Goal: Information Seeking & Learning: Learn about a topic

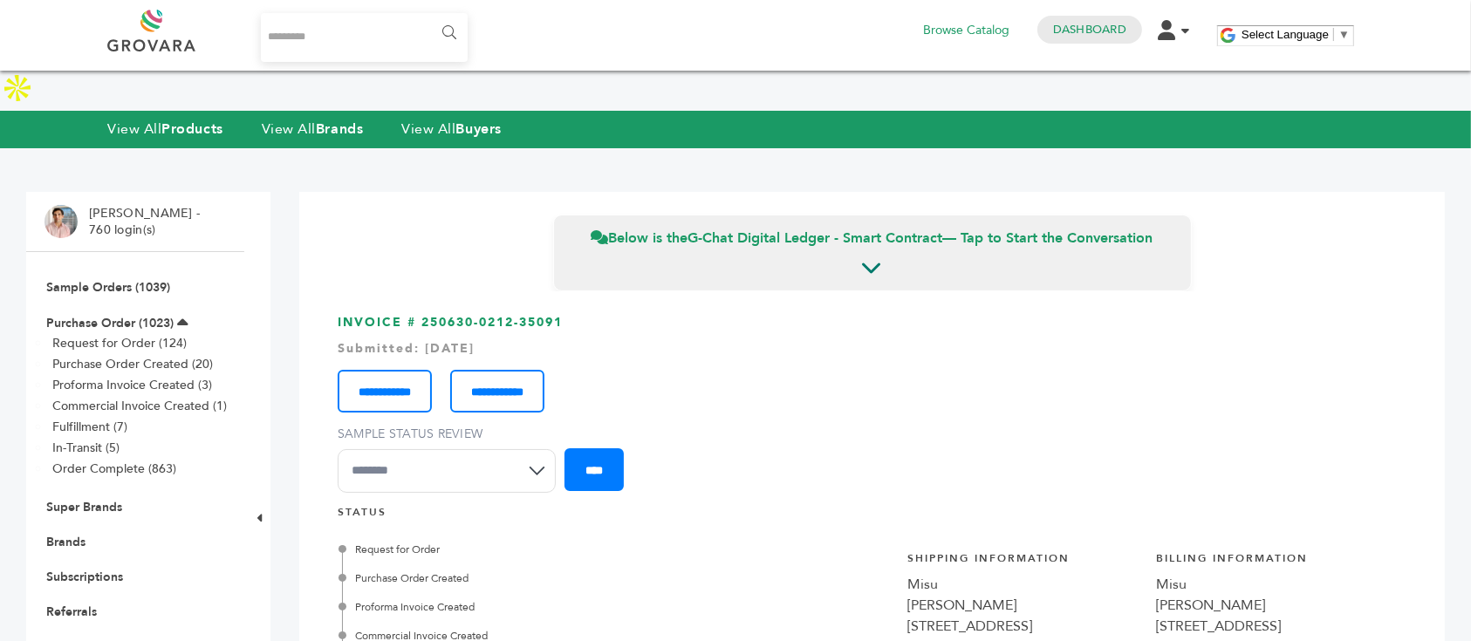
scroll to position [4385, 0]
click at [293, 36] on input "Search..." at bounding box center [364, 37] width 207 height 49
type input "****"
click at [428, 16] on input "******" at bounding box center [447, 33] width 39 height 35
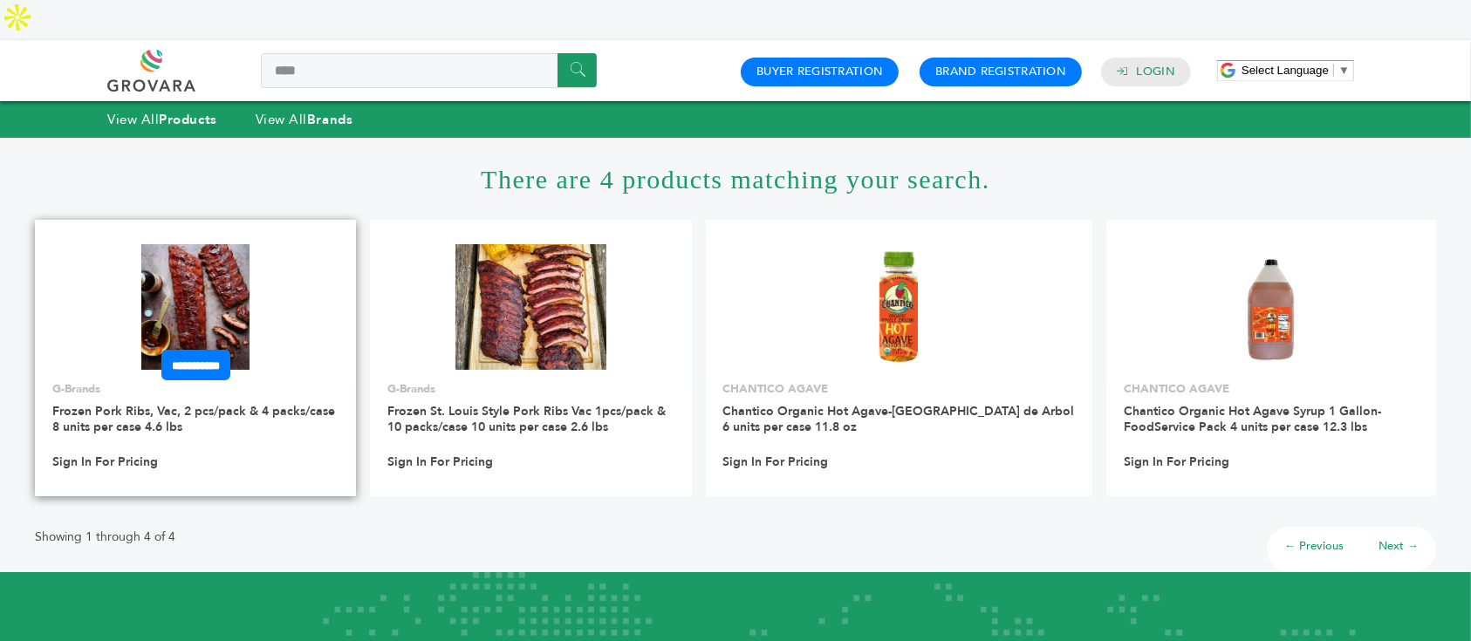
drag, startPoint x: 248, startPoint y: 249, endPoint x: 277, endPoint y: 249, distance: 28.8
click at [248, 249] on img at bounding box center [195, 307] width 108 height 126
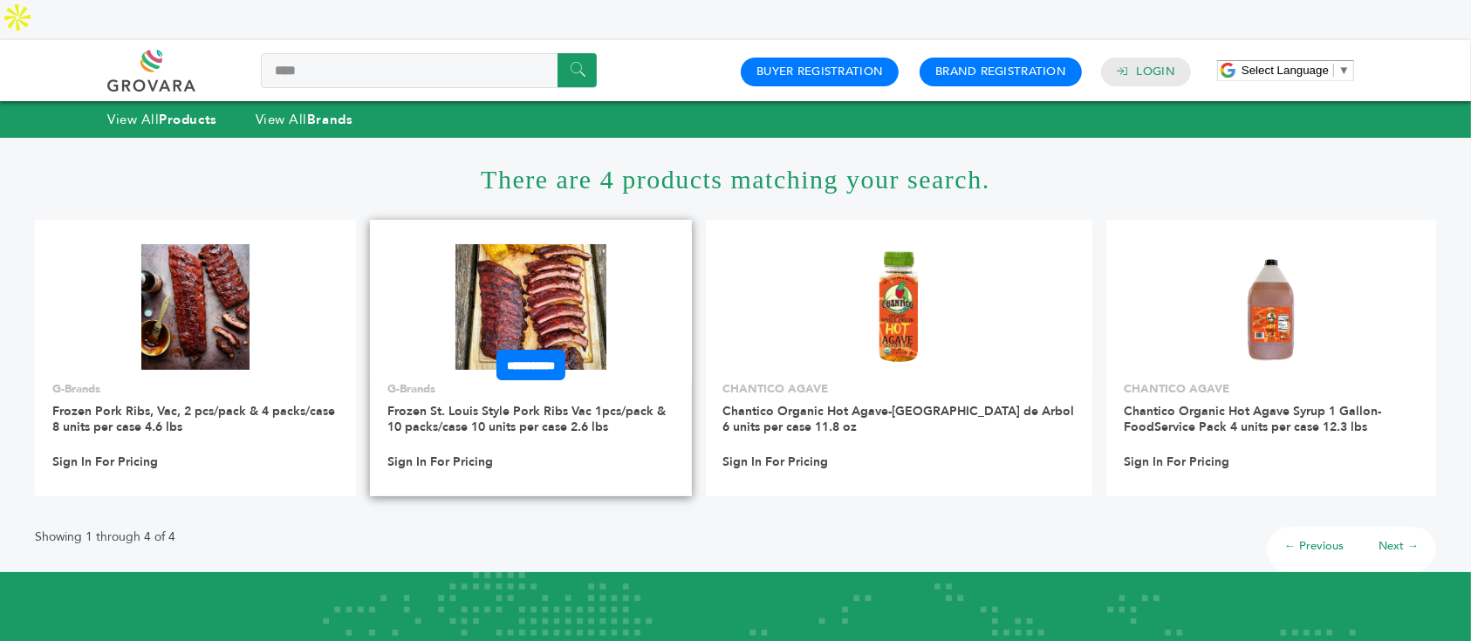
click at [521, 277] on img at bounding box center [530, 307] width 151 height 126
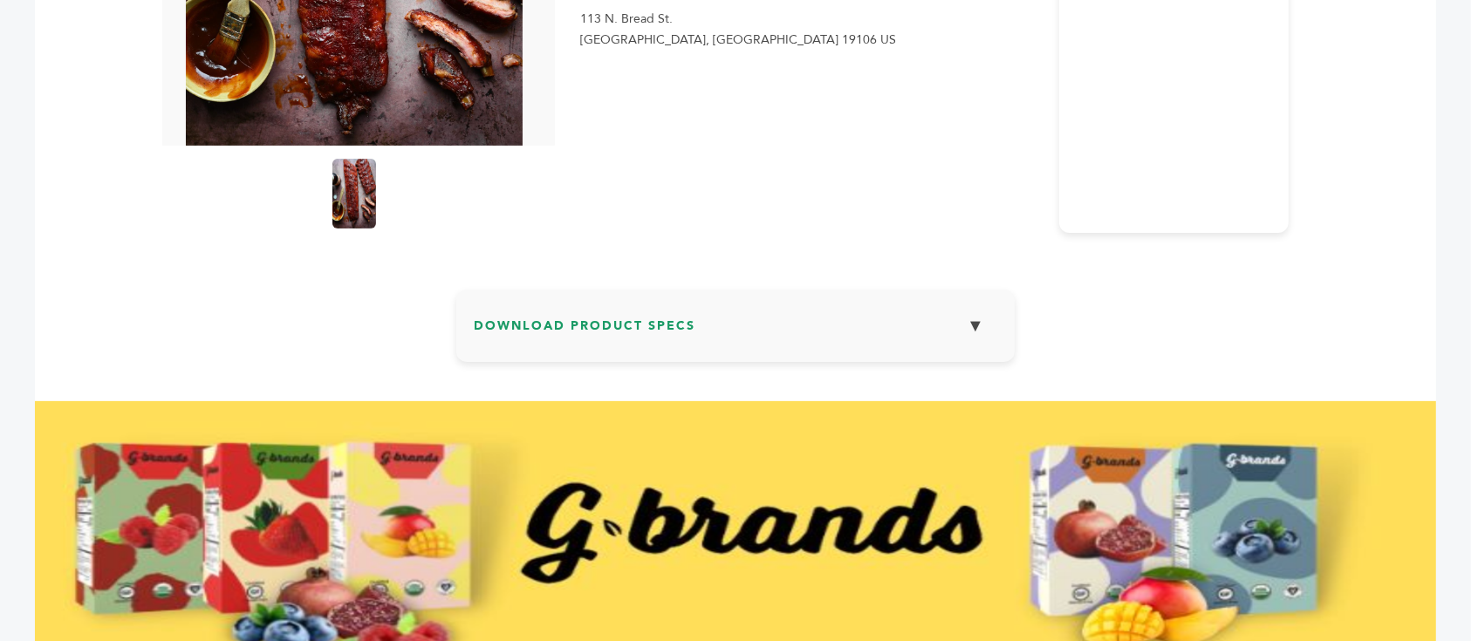
scroll to position [116, 0]
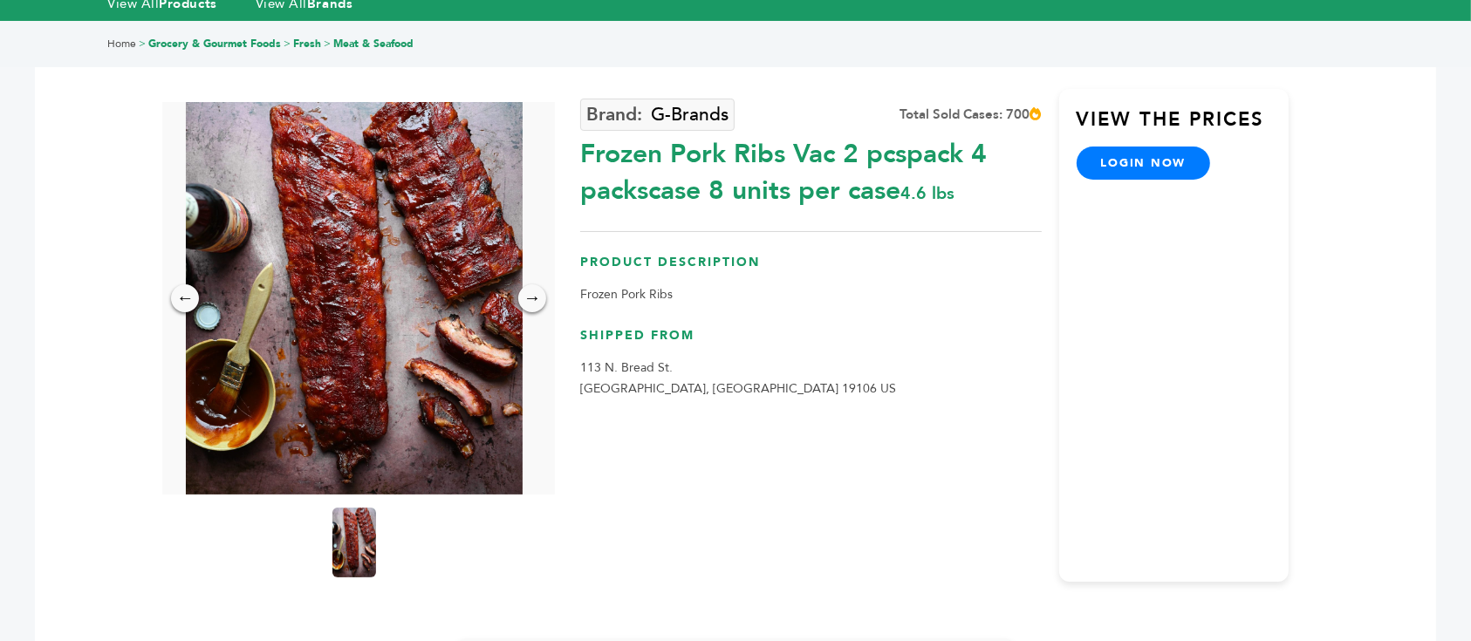
drag, startPoint x: 579, startPoint y: 118, endPoint x: 790, endPoint y: 115, distance: 211.1
click at [790, 115] on div "← → × G-Brands Total Sold Cases: 700 4.6 lbs" at bounding box center [735, 313] width 1108 height 582
click at [790, 127] on div "Frozen Pork Ribs Vac 2 pcspack 4 packscase 8 units per case 4.6 lbs" at bounding box center [810, 168] width 461 height 82
drag, startPoint x: 789, startPoint y: 108, endPoint x: 583, endPoint y: 114, distance: 206.0
click at [583, 127] on div "Frozen Pork Ribs Vac 2 pcspack 4 packscase 8 units per case 4.6 lbs" at bounding box center [810, 168] width 461 height 82
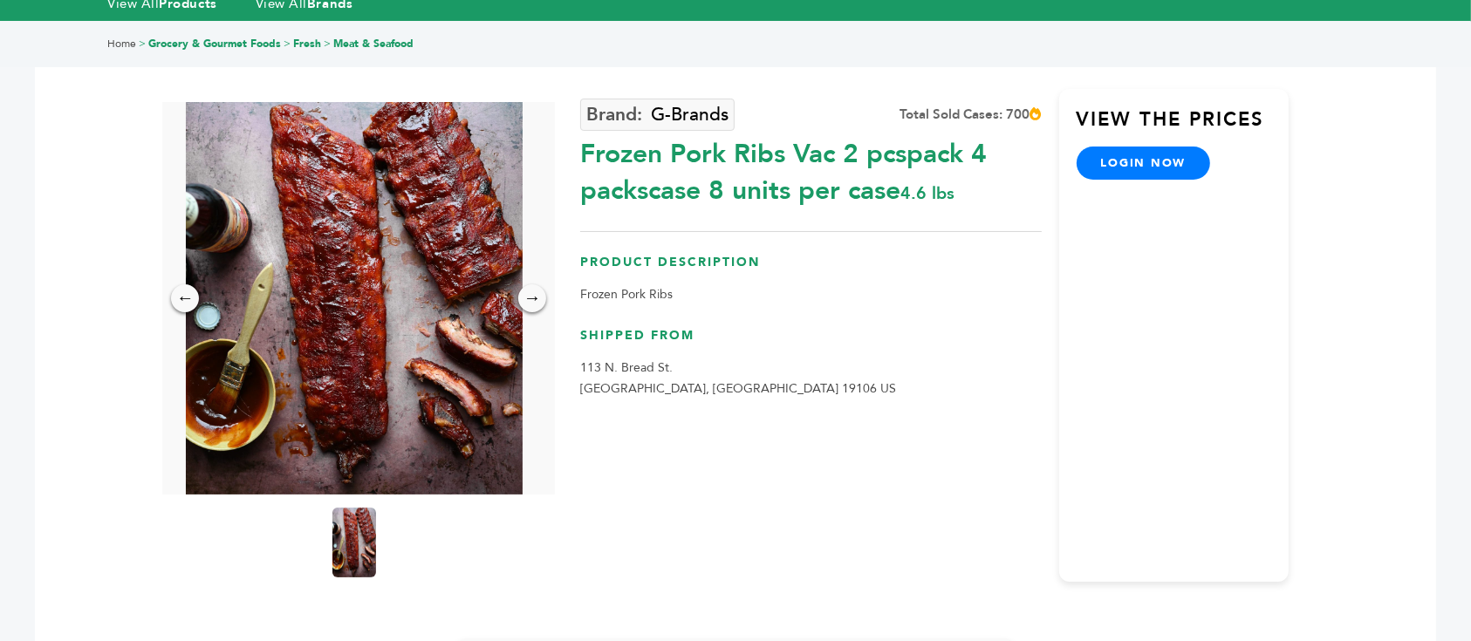
copy div "Frozen Pork Ribs"
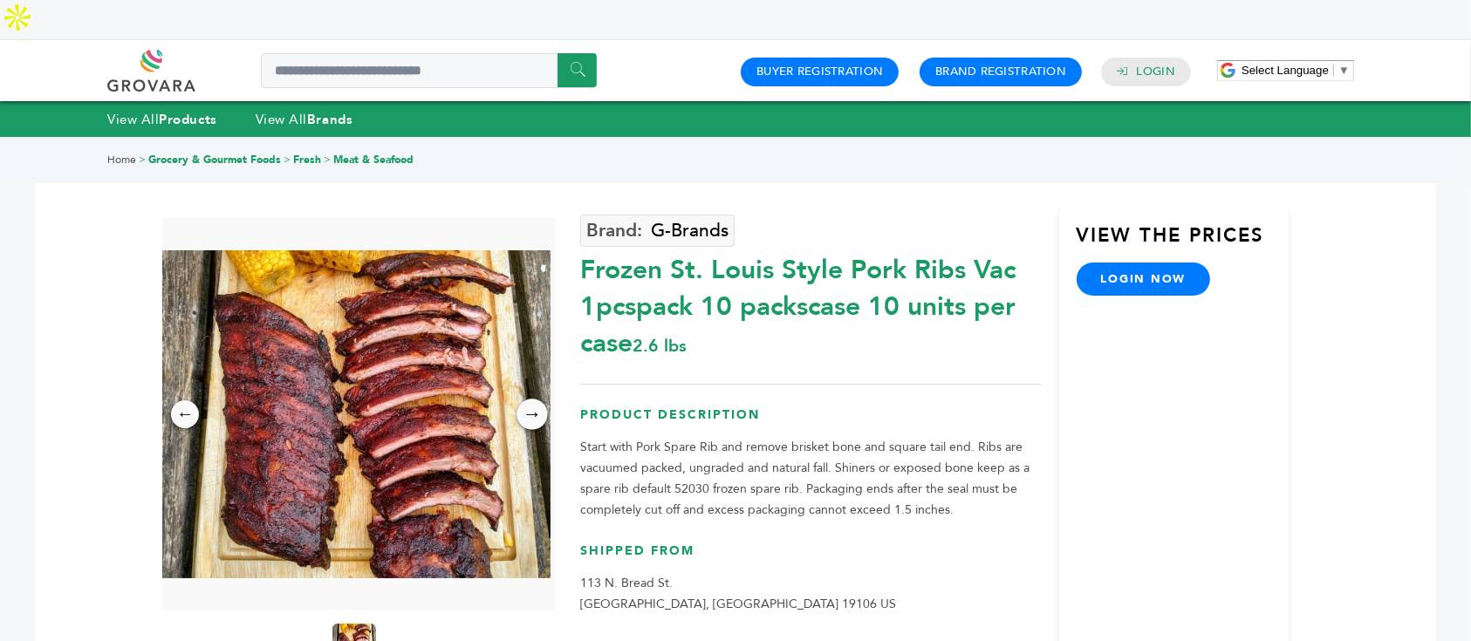
click at [537, 399] on div "→" at bounding box center [532, 414] width 31 height 31
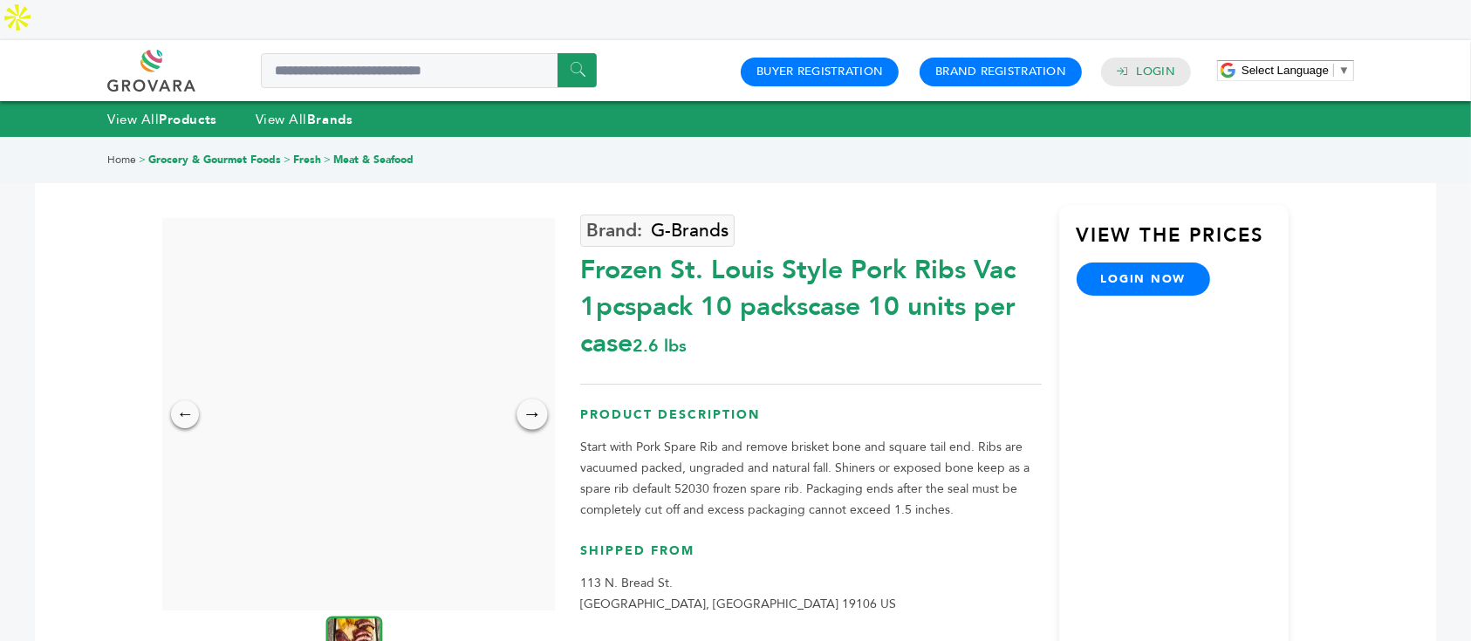
click at [537, 399] on div "→" at bounding box center [532, 414] width 31 height 31
click at [198, 399] on div "←" at bounding box center [185, 414] width 31 height 31
click at [189, 399] on div "←" at bounding box center [185, 414] width 31 height 31
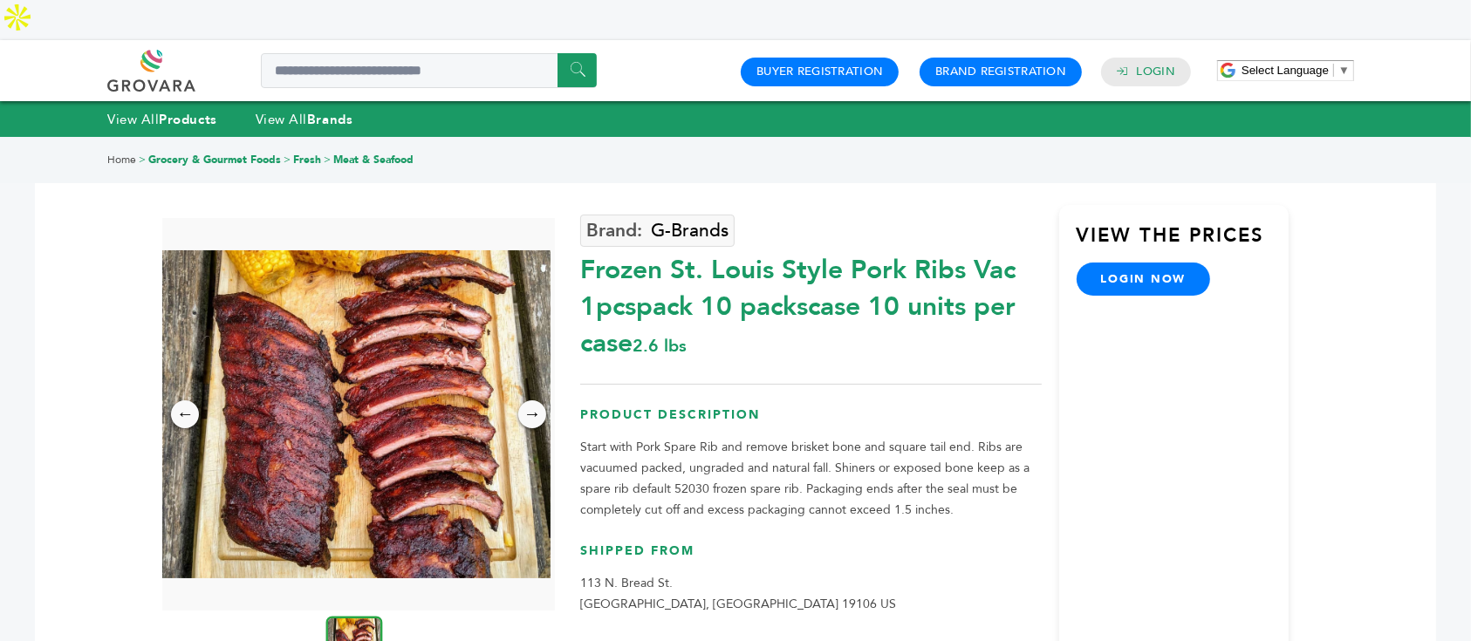
drag, startPoint x: 760, startPoint y: 266, endPoint x: 795, endPoint y: 279, distance: 37.3
click at [794, 279] on div "Frozen St. Louis Style Pork Ribs Vac 1pcspack 10 packscase 10 units per case 2.…" at bounding box center [810, 302] width 461 height 119
click at [795, 279] on div "Frozen St. Louis Style Pork Ribs Vac 1pcspack 10 packscase 10 units per case 2.…" at bounding box center [810, 302] width 461 height 119
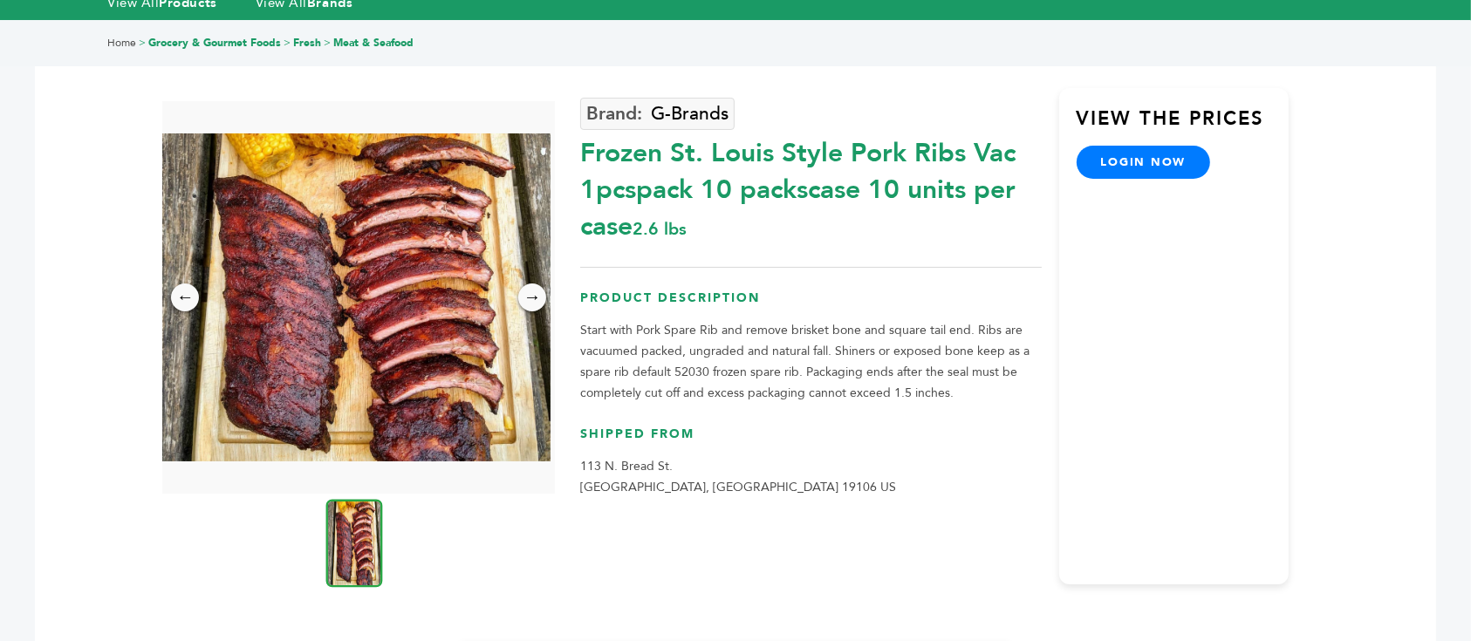
scroll to position [116, 0]
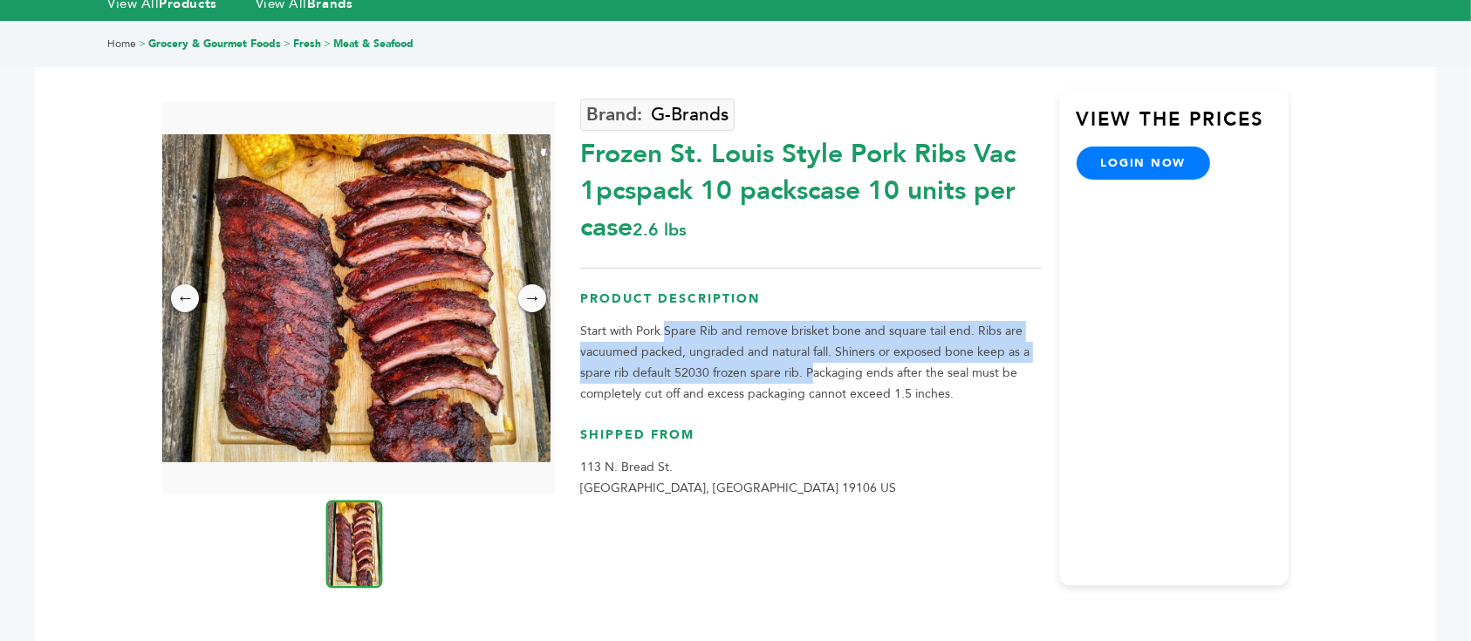
drag, startPoint x: 667, startPoint y: 285, endPoint x: 815, endPoint y: 325, distance: 152.8
click at [815, 325] on p "Start with Pork Spare Rib and remove brisket bone and square tail end. Ribs are…" at bounding box center [810, 363] width 461 height 84
click at [817, 325] on p "Start with Pork Spare Rib and remove brisket bone and square tail end. Ribs are…" at bounding box center [810, 363] width 461 height 84
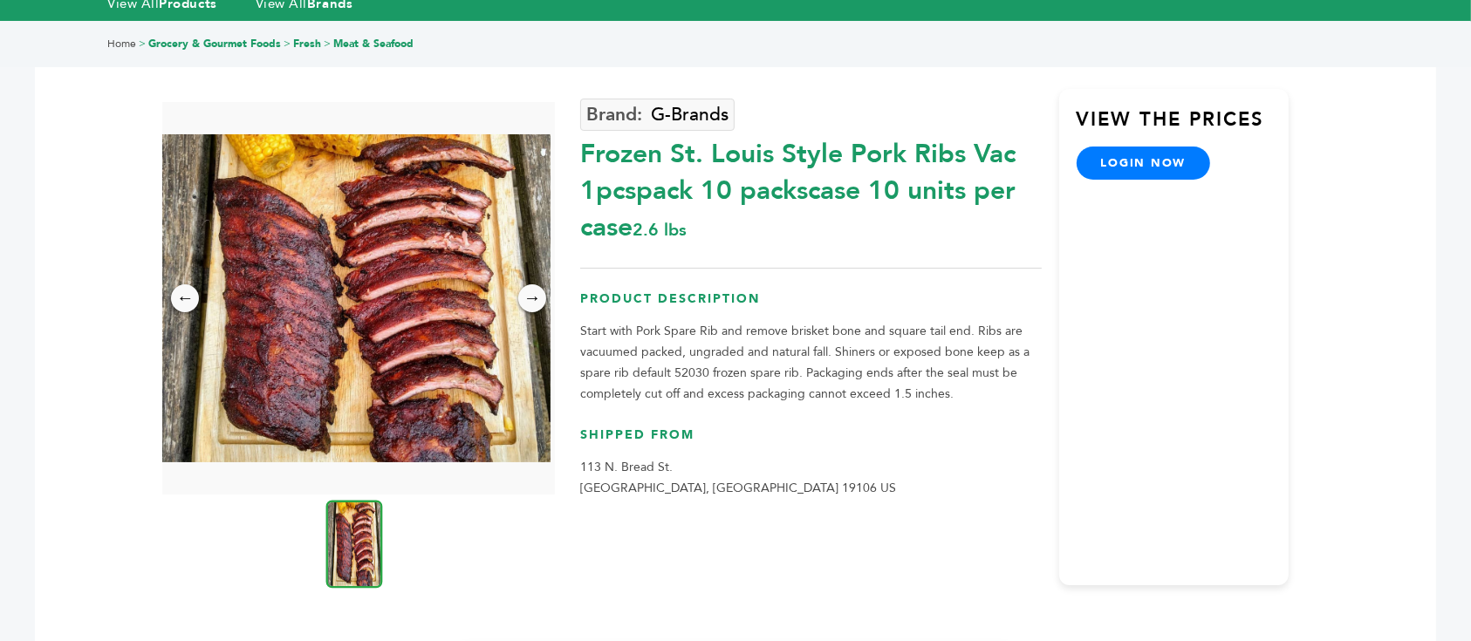
drag, startPoint x: 586, startPoint y: 112, endPoint x: 962, endPoint y: 121, distance: 376.1
click at [962, 127] on div "Frozen St. Louis Style Pork Ribs Vac 1pcspack 10 packscase 10 units per case 2.…" at bounding box center [810, 186] width 461 height 119
copy div "Frozen St. Louis Style Pork Ribs"
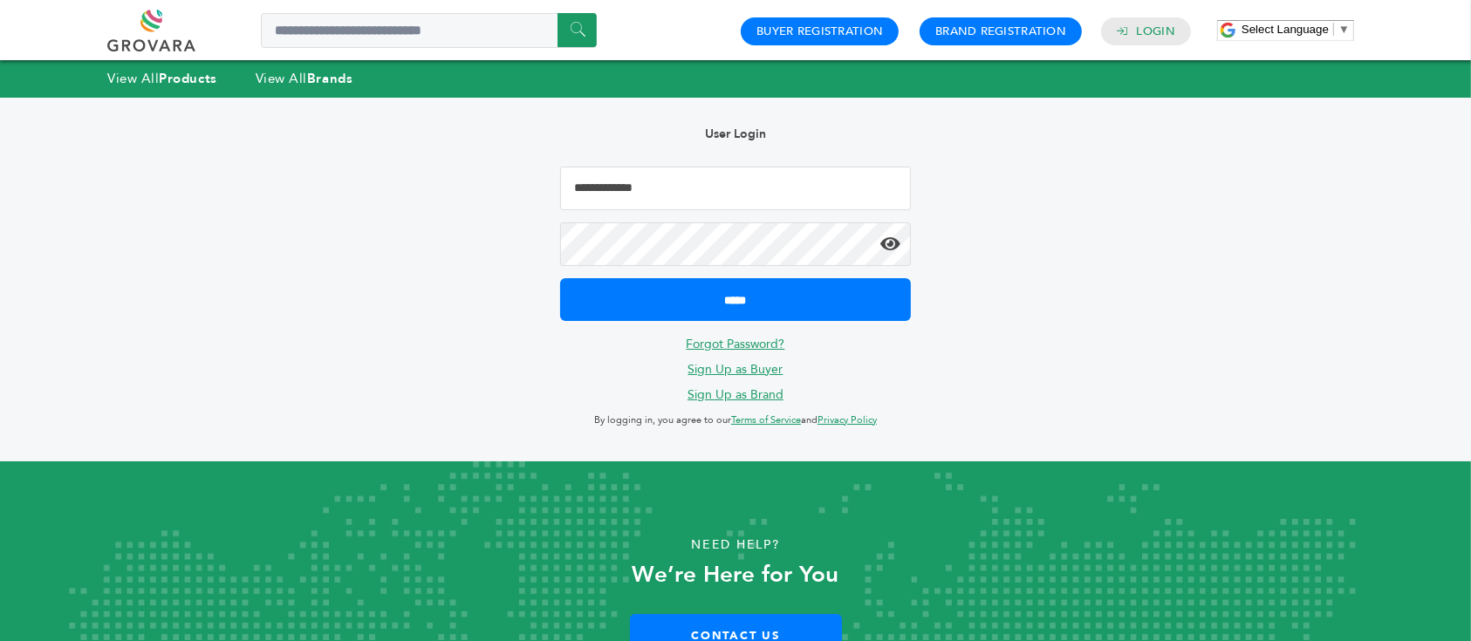
type input "**********"
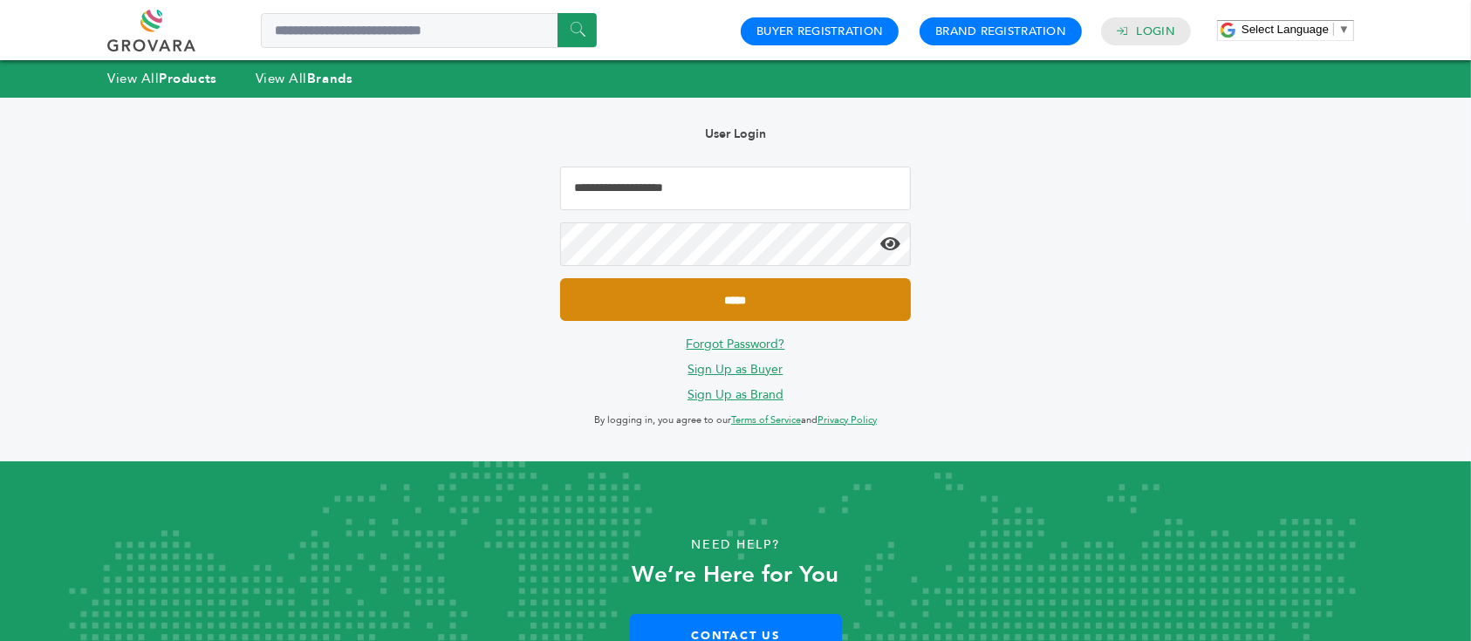
drag, startPoint x: 0, startPoint y: 0, endPoint x: 719, endPoint y: 301, distance: 779.3
click at [719, 301] on input "*****" at bounding box center [735, 299] width 351 height 43
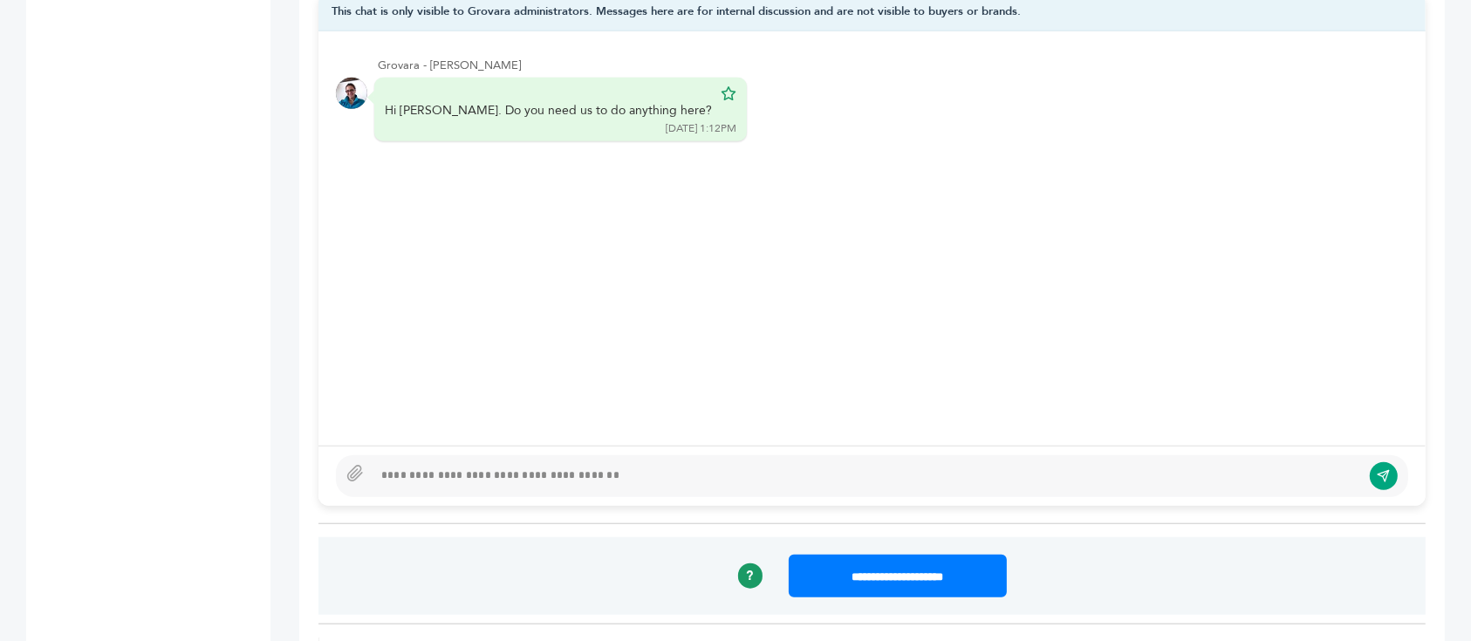
scroll to position [1163, 0]
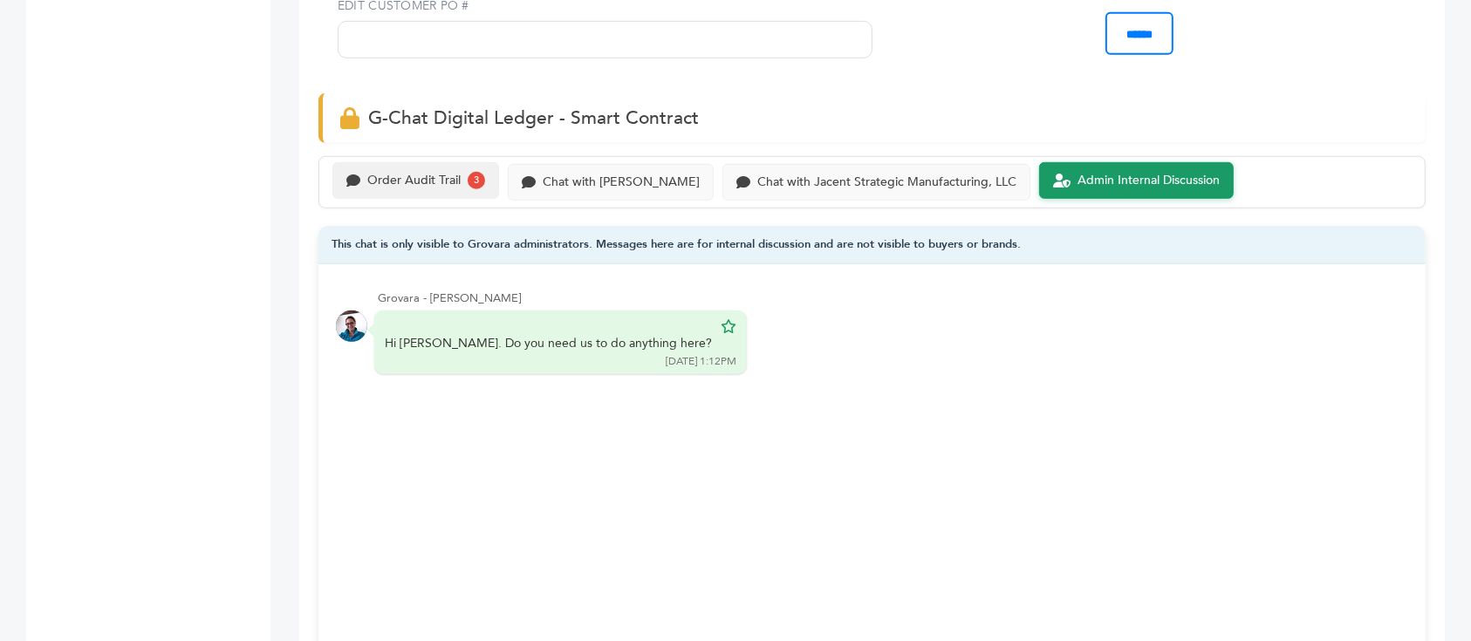
click at [406, 174] on div "Order Audit Trail" at bounding box center [413, 181] width 93 height 15
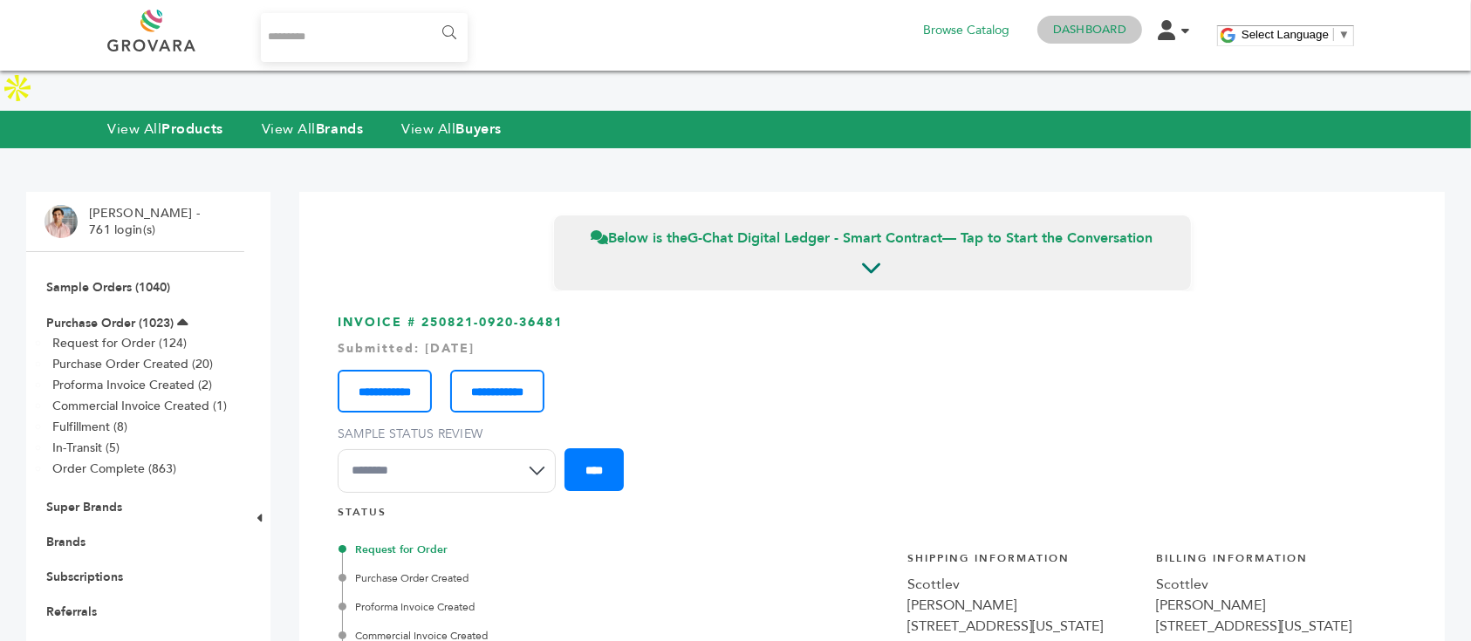
click at [1083, 33] on link "Dashboard" at bounding box center [1089, 30] width 73 height 16
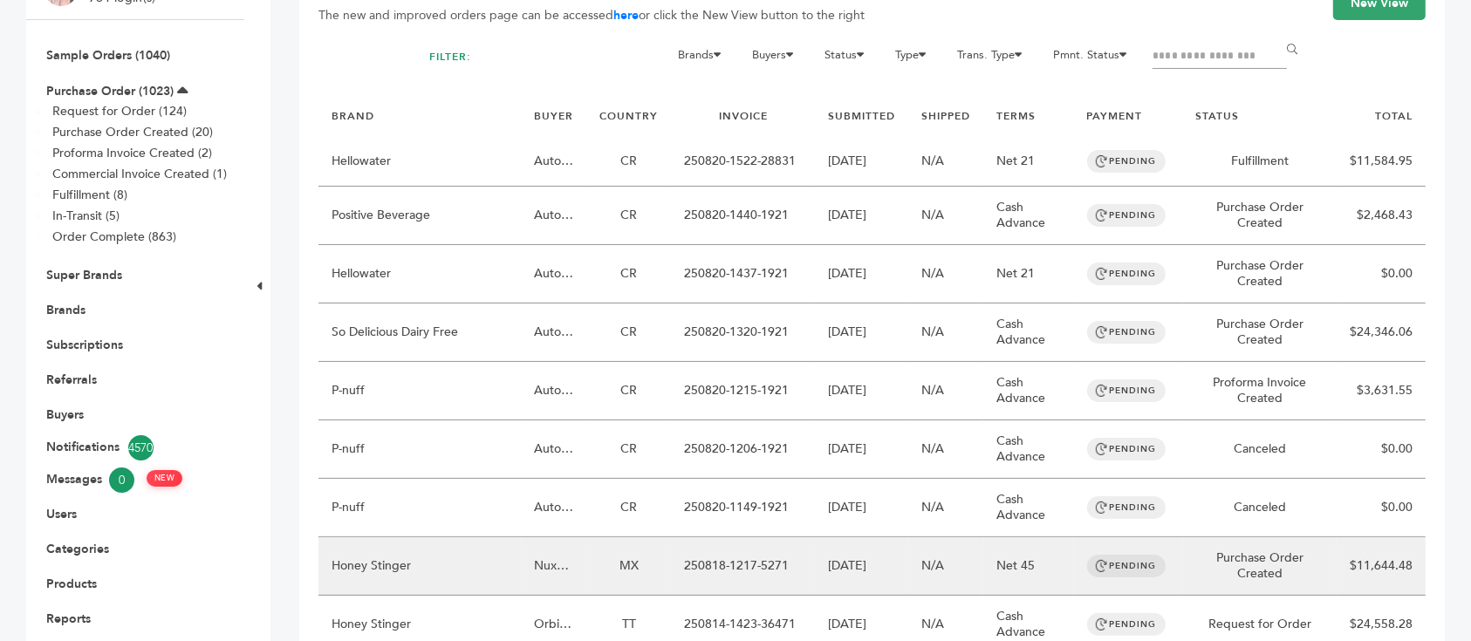
scroll to position [116, 0]
